Goal: Information Seeking & Learning: Learn about a topic

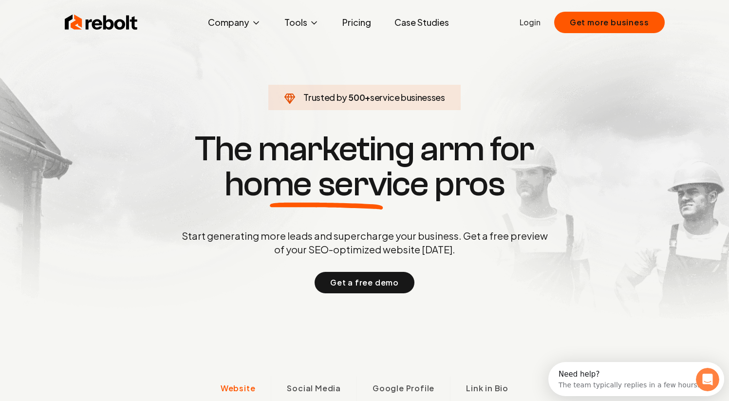
click at [374, 100] on span "service businesses" at bounding box center [407, 97] width 75 height 11
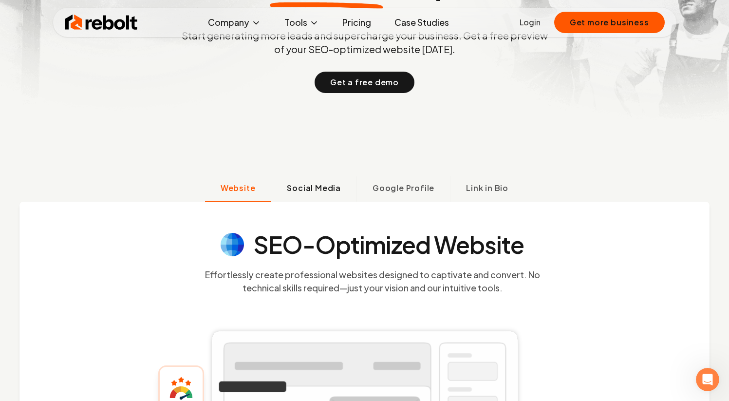
click at [317, 190] on span "Social Media" at bounding box center [314, 188] width 54 height 12
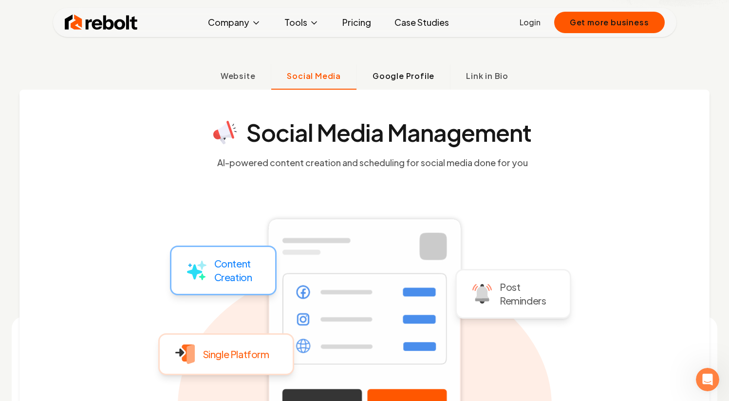
click at [399, 79] on span "Google Profile" at bounding box center [403, 76] width 62 height 12
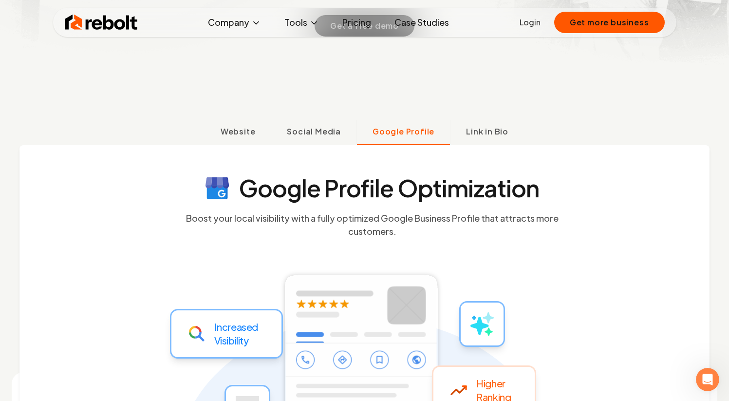
scroll to position [250, 0]
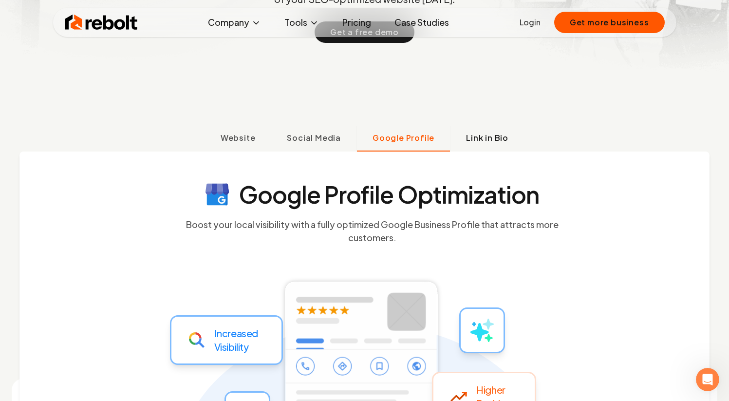
click at [0, 0] on icon at bounding box center [0, 0] width 0 height 0
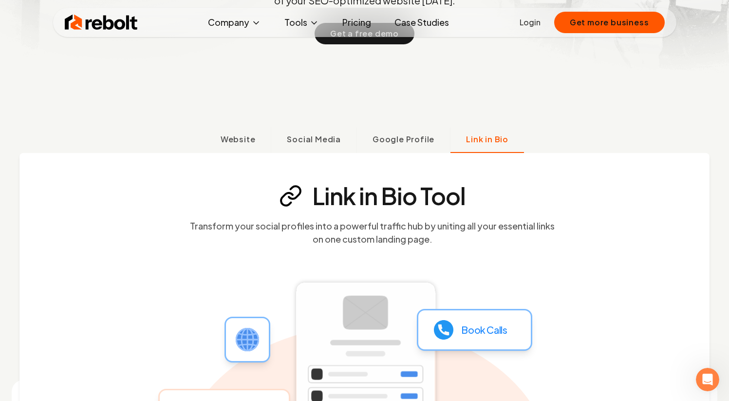
scroll to position [234, 0]
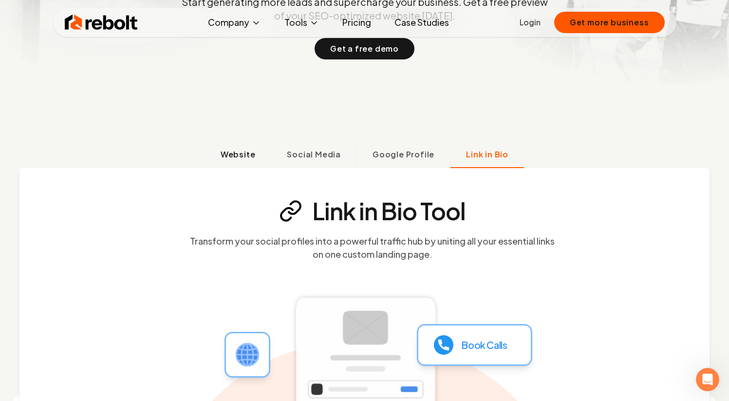
click at [222, 151] on span "Website" at bounding box center [237, 154] width 35 height 12
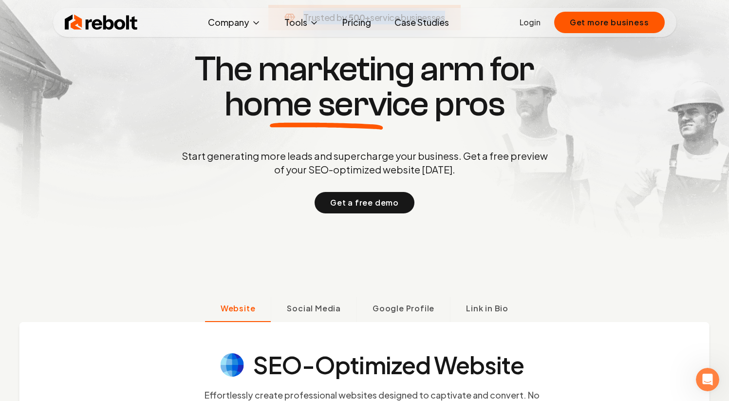
scroll to position [0, 0]
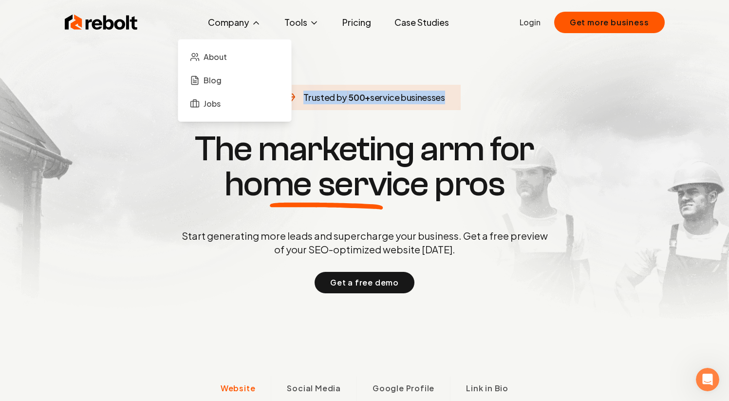
click at [256, 23] on icon at bounding box center [256, 23] width 5 height 2
click at [225, 70] on ul "About Blog Jobs" at bounding box center [234, 80] width 97 height 66
click at [221, 49] on link "About" at bounding box center [234, 56] width 97 height 19
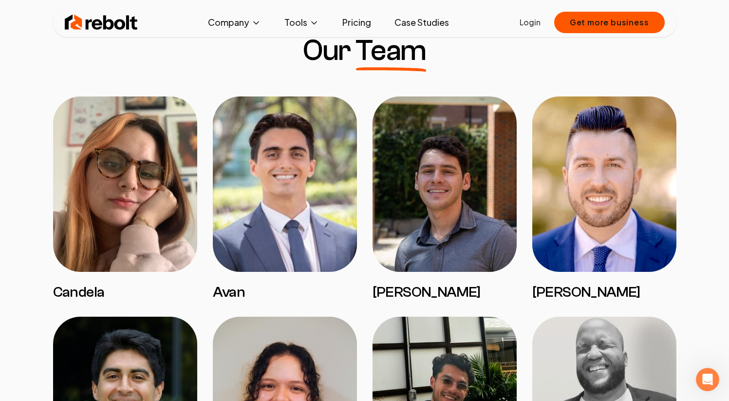
scroll to position [759, 0]
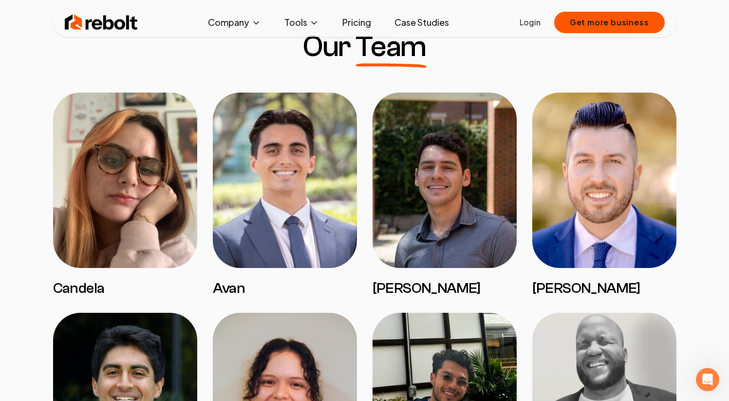
click at [391, 287] on h3 "[PERSON_NAME]" at bounding box center [444, 288] width 144 height 18
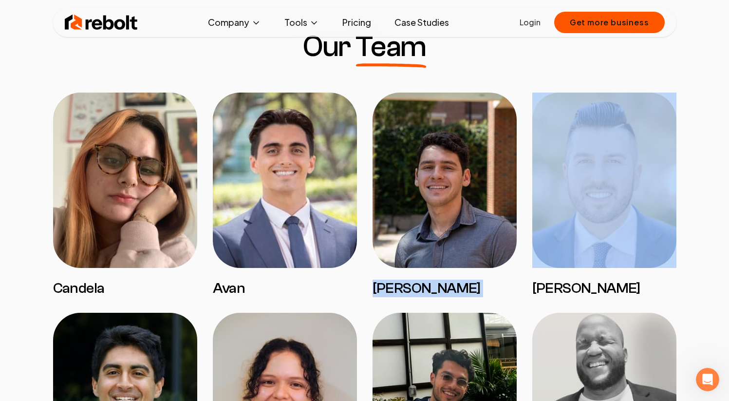
click at [391, 287] on h3 "[PERSON_NAME]" at bounding box center [444, 288] width 144 height 18
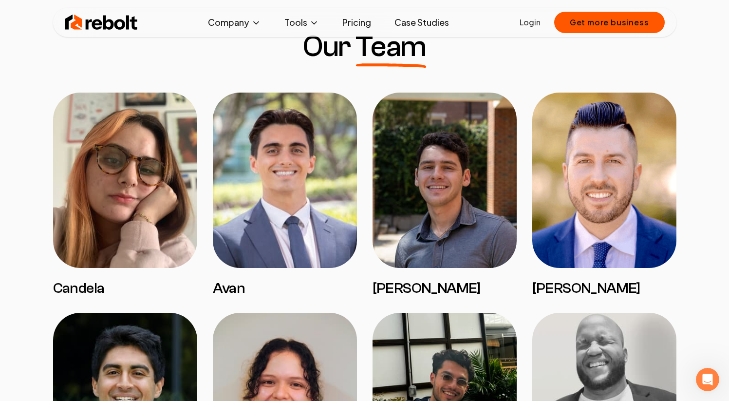
click at [294, 296] on h3 "Avan" at bounding box center [285, 288] width 144 height 18
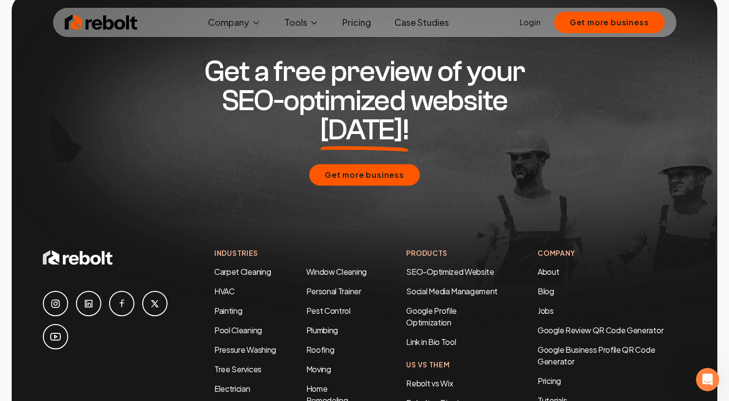
scroll to position [3027, 0]
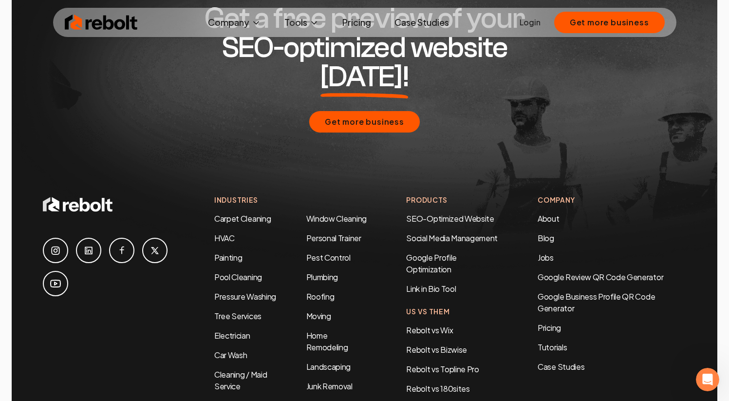
click at [130, 259] on div at bounding box center [119, 333] width 152 height 277
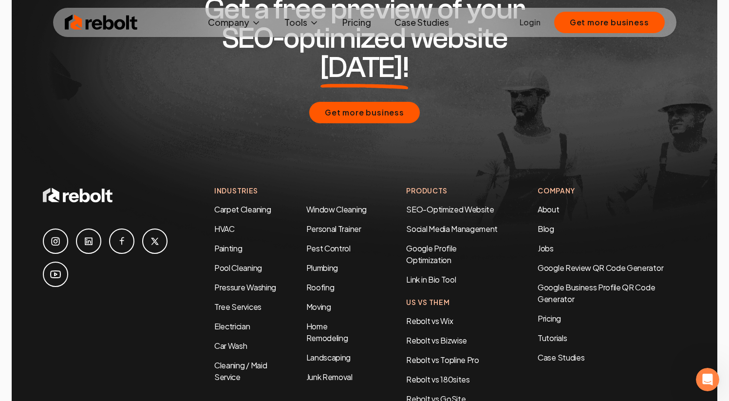
scroll to position [3037, 0]
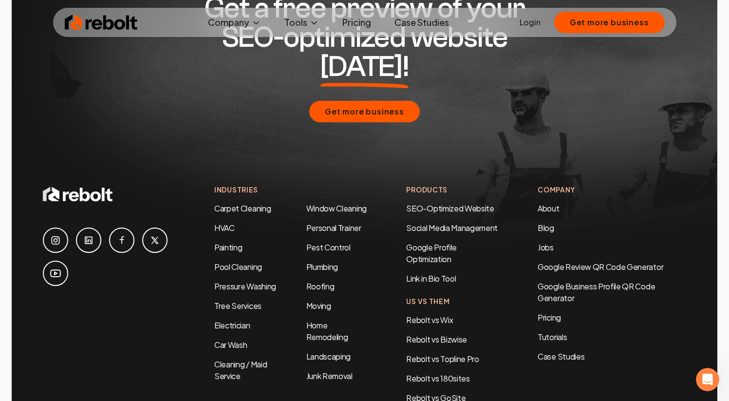
click at [113, 256] on div at bounding box center [119, 322] width 152 height 277
click at [201, 336] on div "Industries Carpet Cleaning HVAC Painting Pool Cleaning Pressure Washing Tree Se…" at bounding box center [364, 322] width 643 height 277
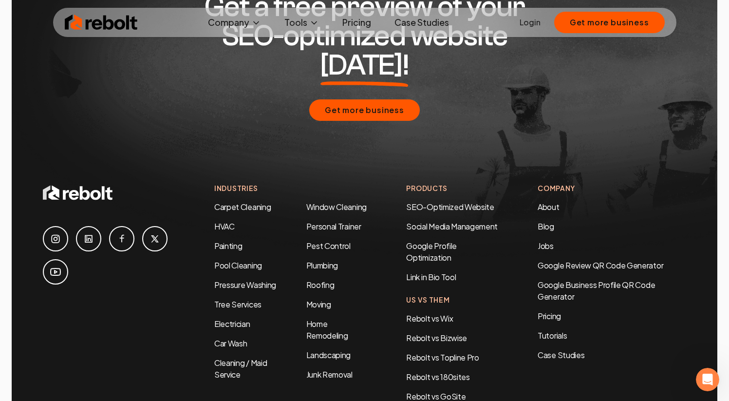
click at [316, 306] on div "Industries Carpet Cleaning HVAC Painting Pool Cleaning Pressure Washing Tree Se…" at bounding box center [290, 321] width 153 height 277
click at [178, 216] on div at bounding box center [119, 321] width 152 height 277
click at [266, 328] on div "Industries Carpet Cleaning HVAC Painting Pool Cleaning Pressure Washing Tree Se…" at bounding box center [290, 321] width 153 height 277
click at [301, 311] on div "Industries Carpet Cleaning HVAC Painting Pool Cleaning Pressure Washing Tree Se…" at bounding box center [290, 321] width 153 height 277
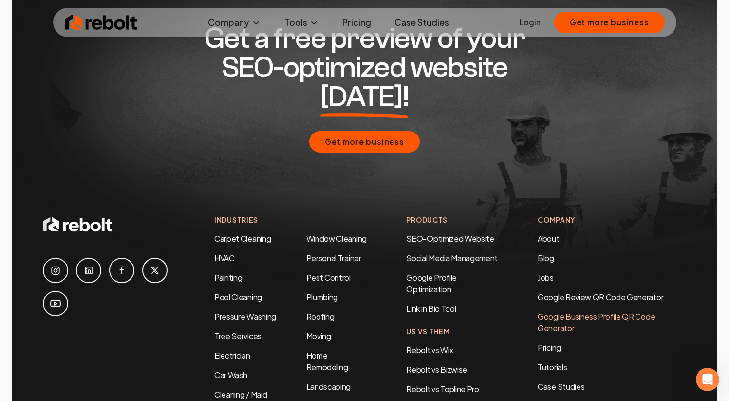
scroll to position [2999, 0]
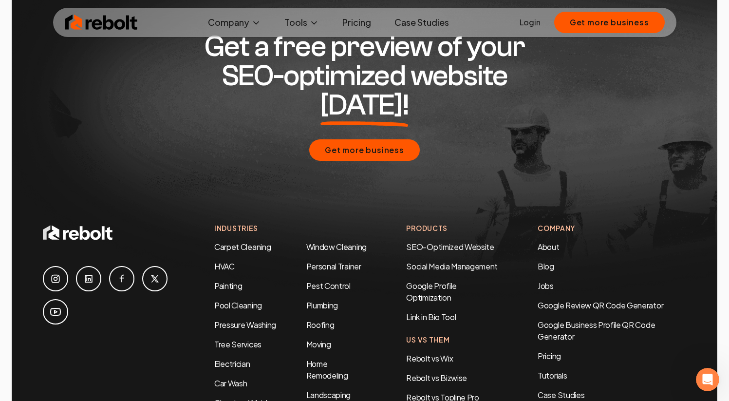
click at [109, 344] on div at bounding box center [119, 361] width 152 height 277
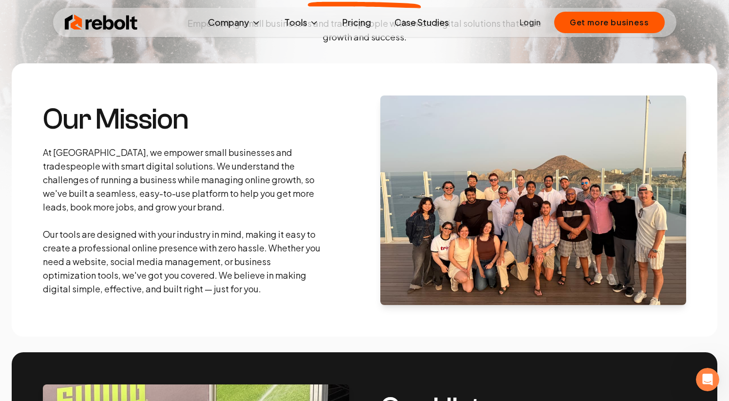
scroll to position [0, 0]
